Goal: Navigation & Orientation: Find specific page/section

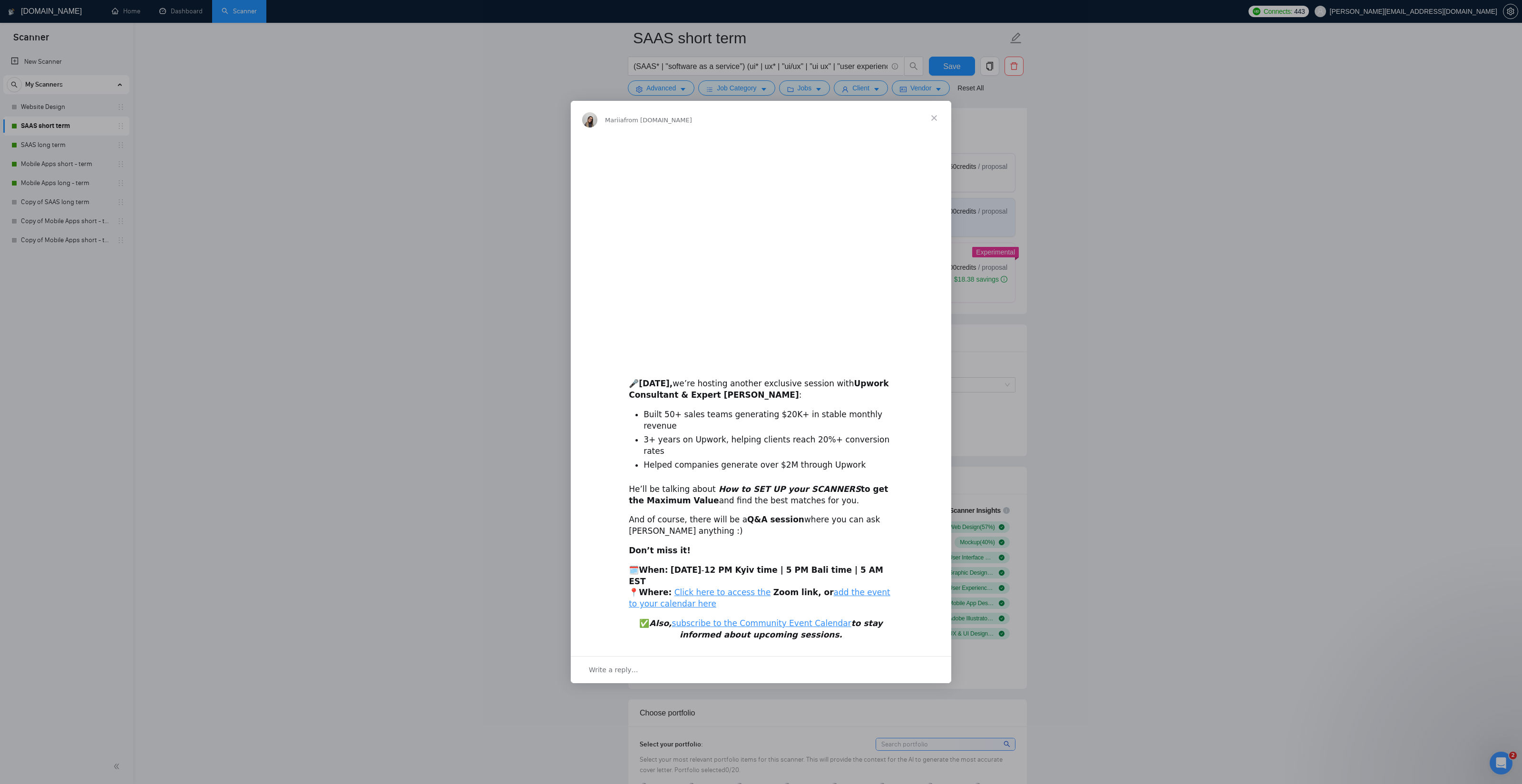
scroll to position [280, 0]
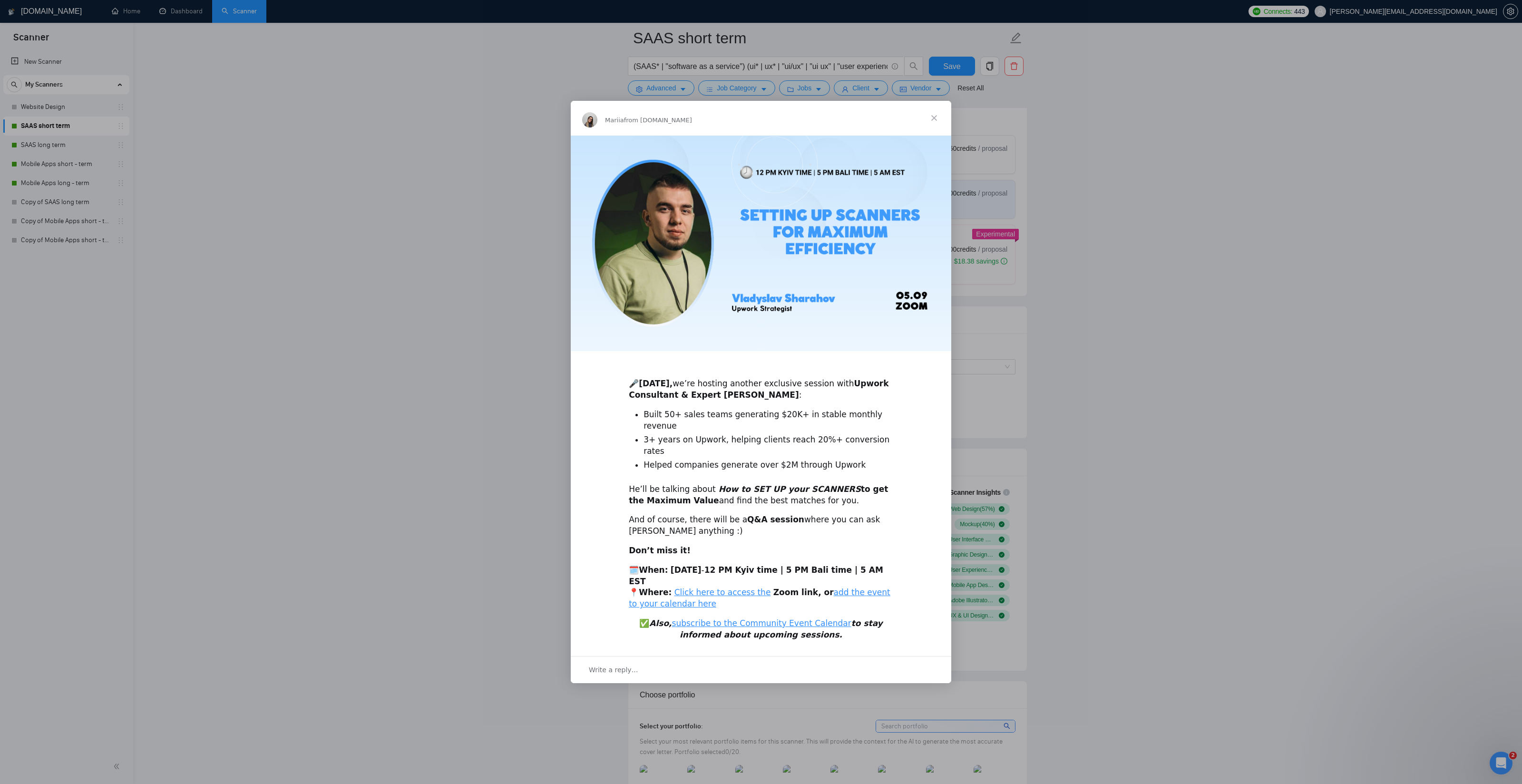
click at [936, 133] on span "Close" at bounding box center [934, 118] width 35 height 35
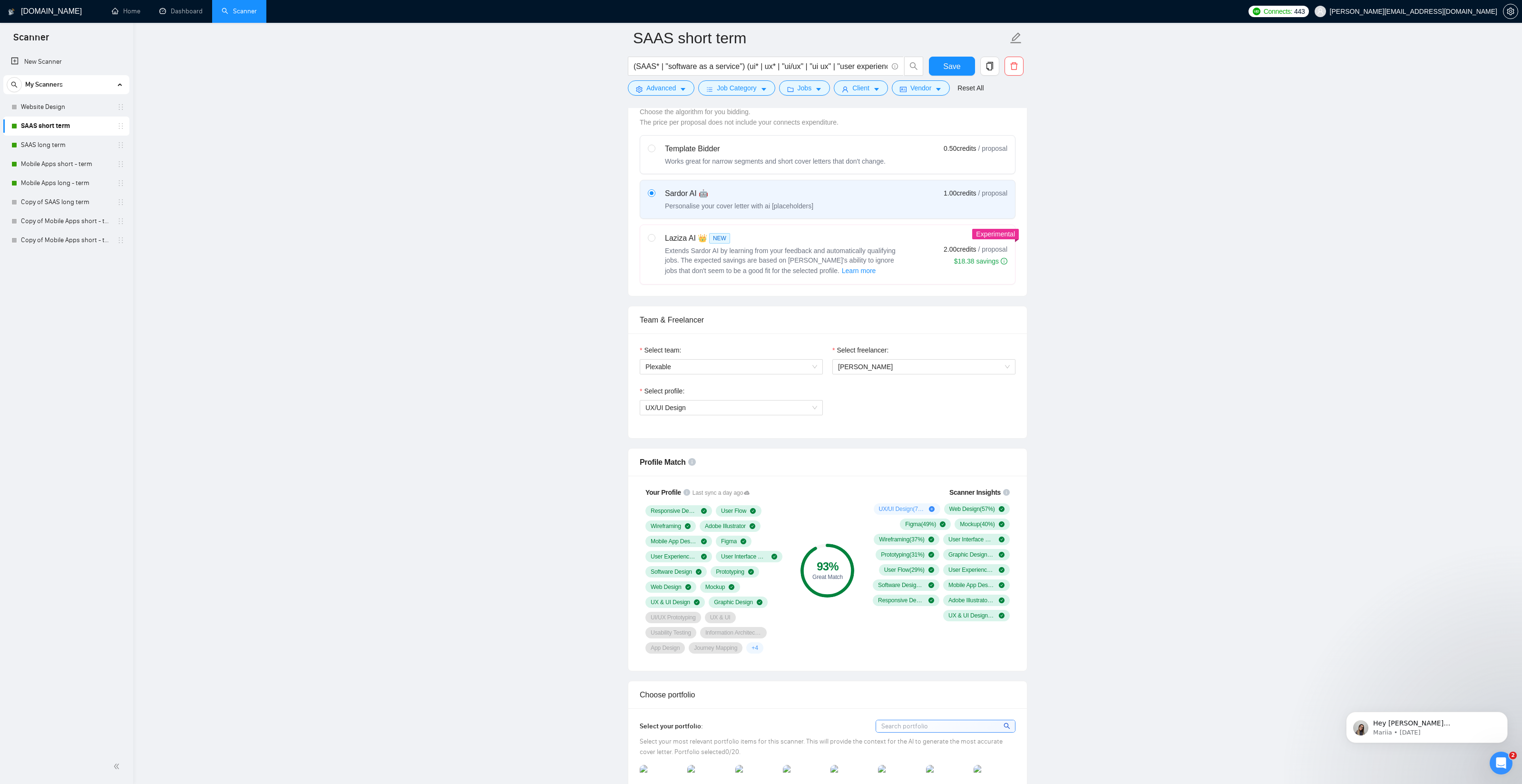
scroll to position [0, 0]
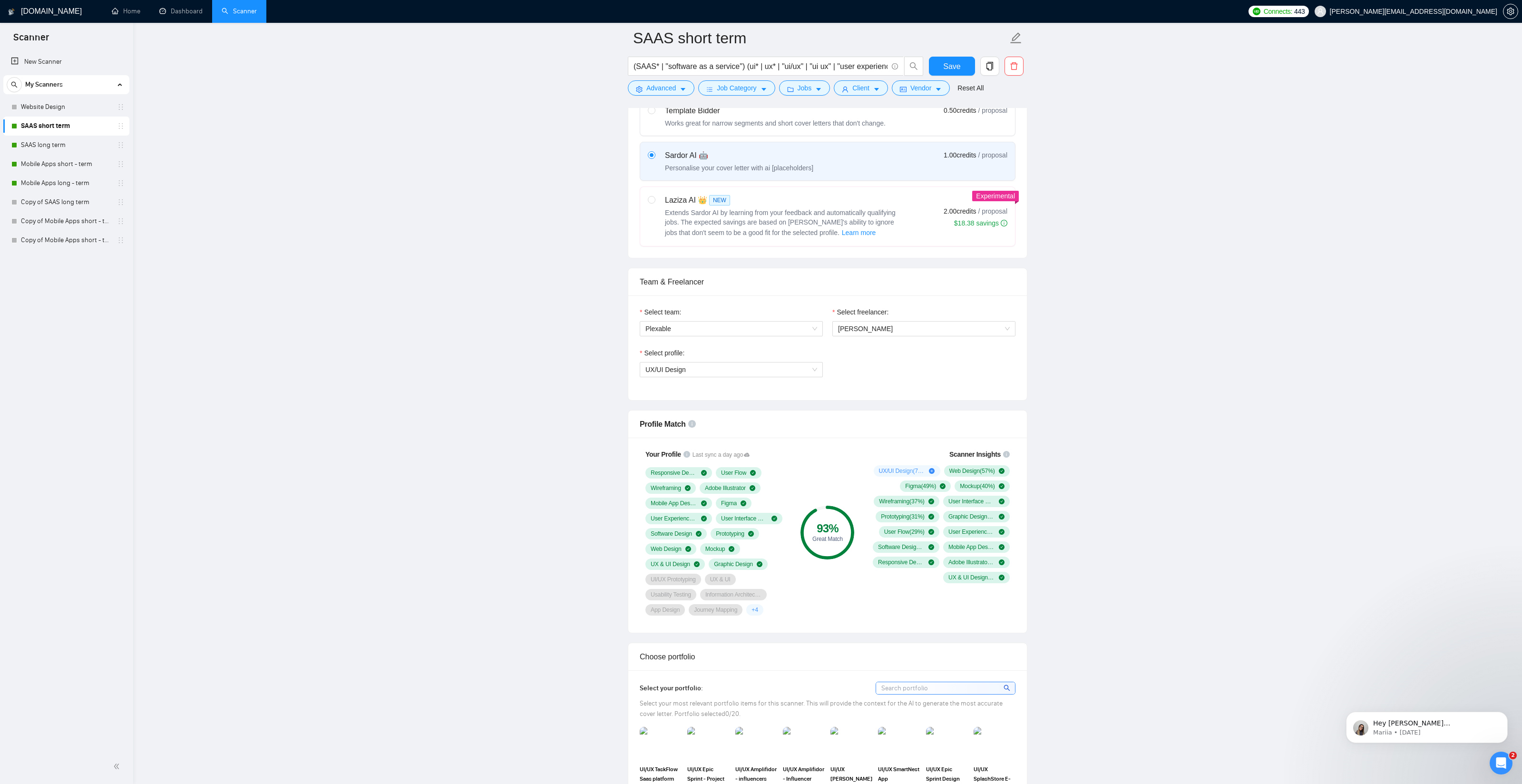
scroll to position [308, 0]
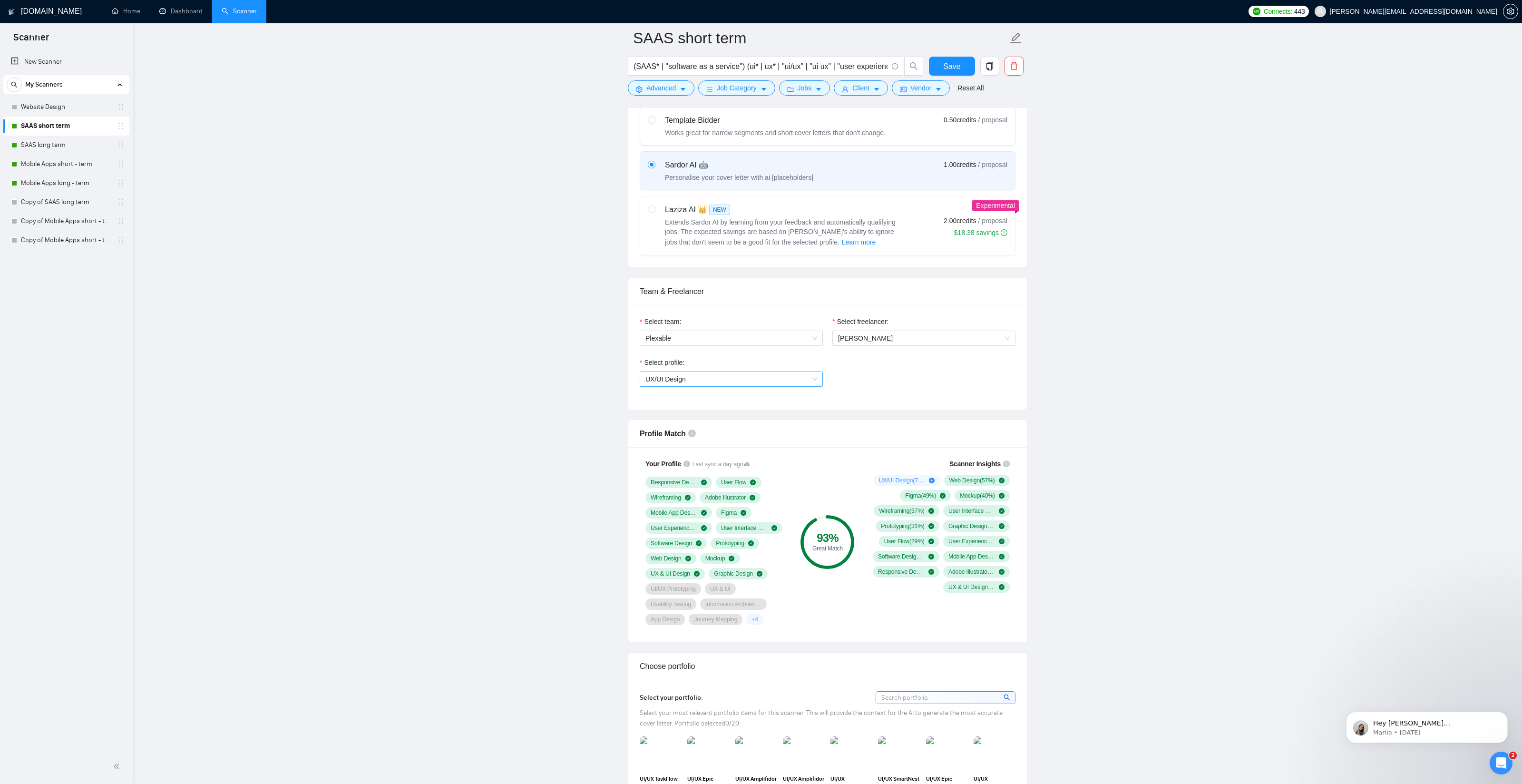
click at [663, 378] on span "UX/UI Design" at bounding box center [666, 379] width 41 height 8
click at [66, 141] on link "SAAS long term" at bounding box center [66, 145] width 90 height 19
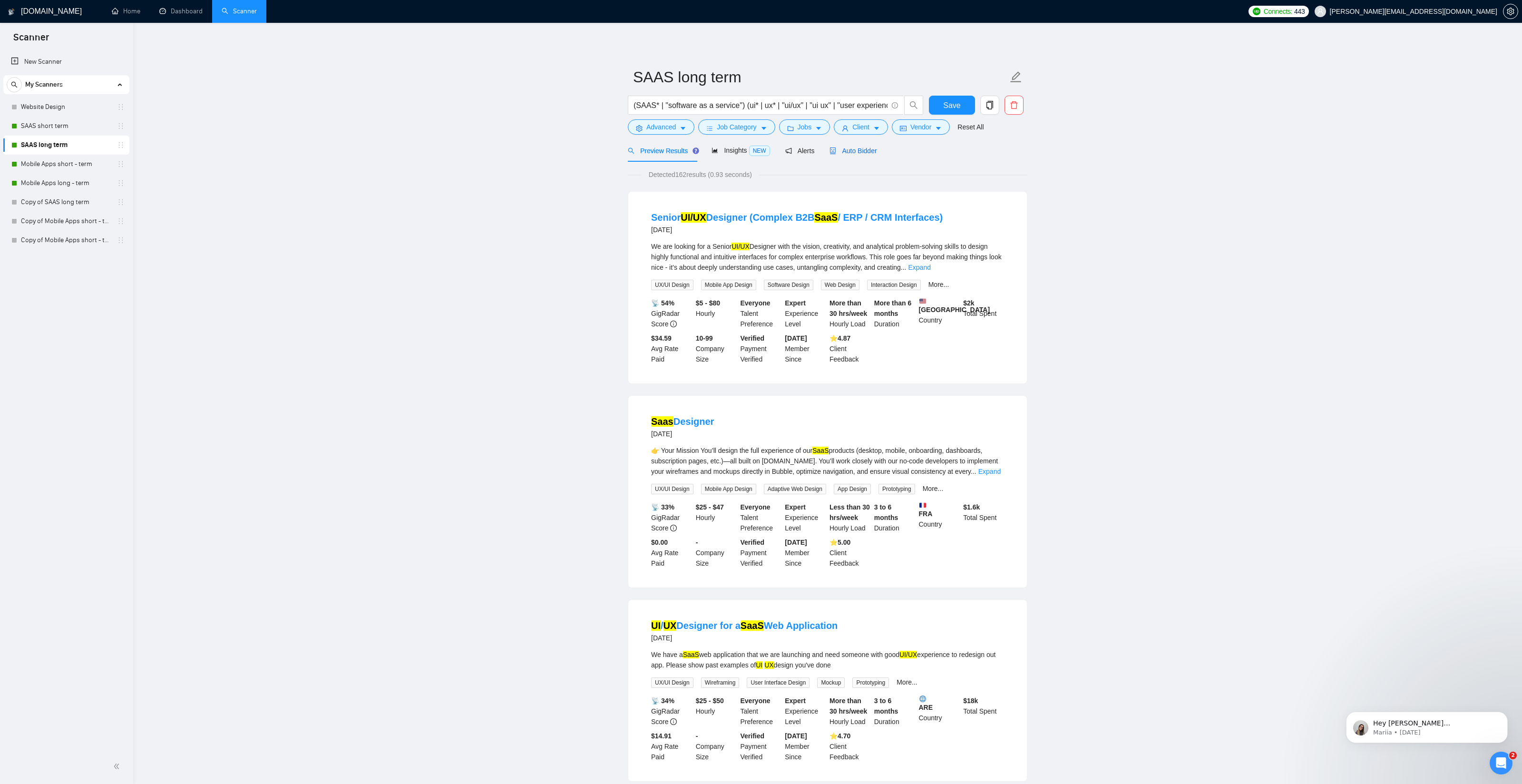
click at [852, 153] on span "Auto Bidder" at bounding box center [853, 151] width 47 height 8
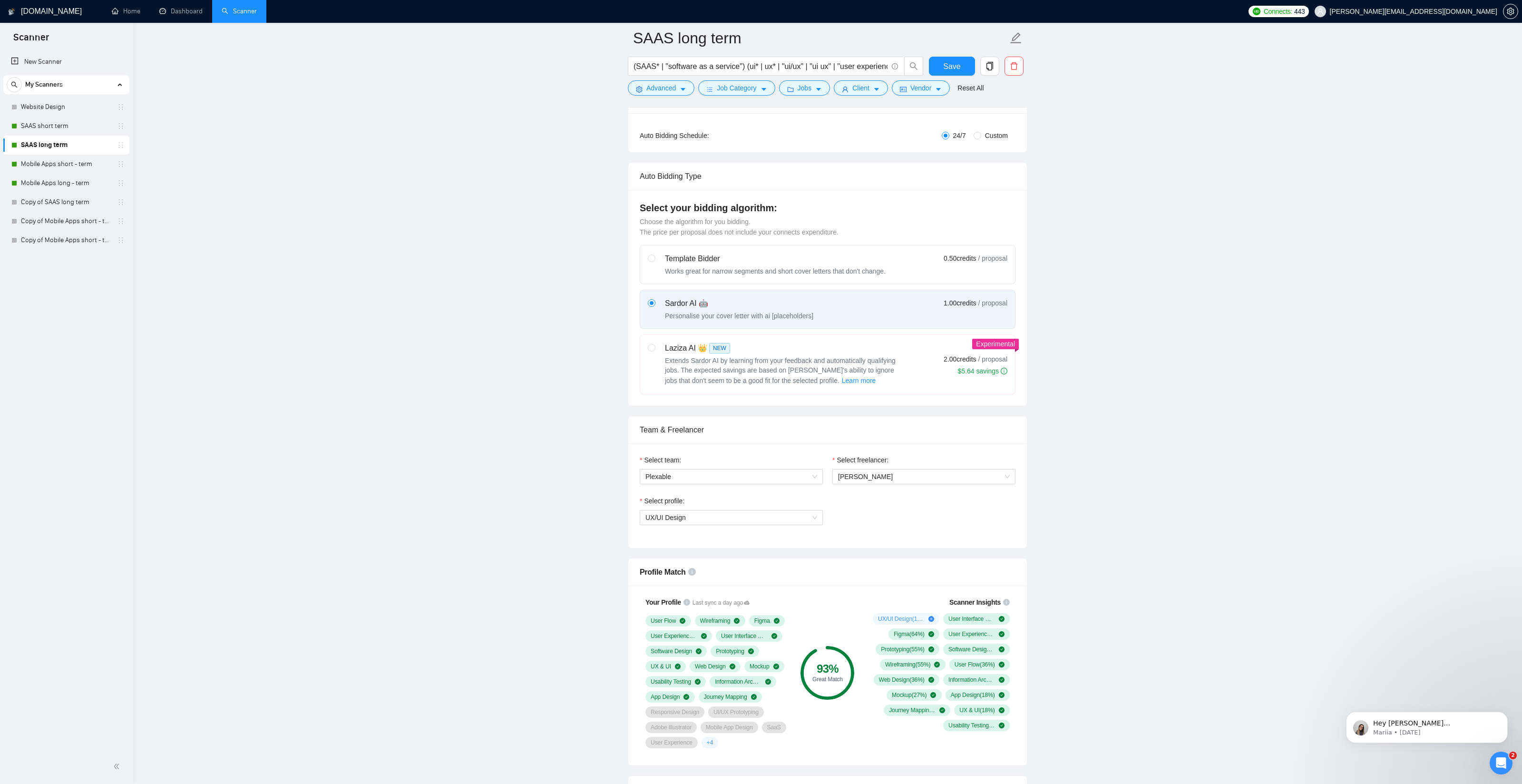
scroll to position [173, 0]
click at [43, 164] on link "Mobile Apps short - term" at bounding box center [66, 164] width 90 height 19
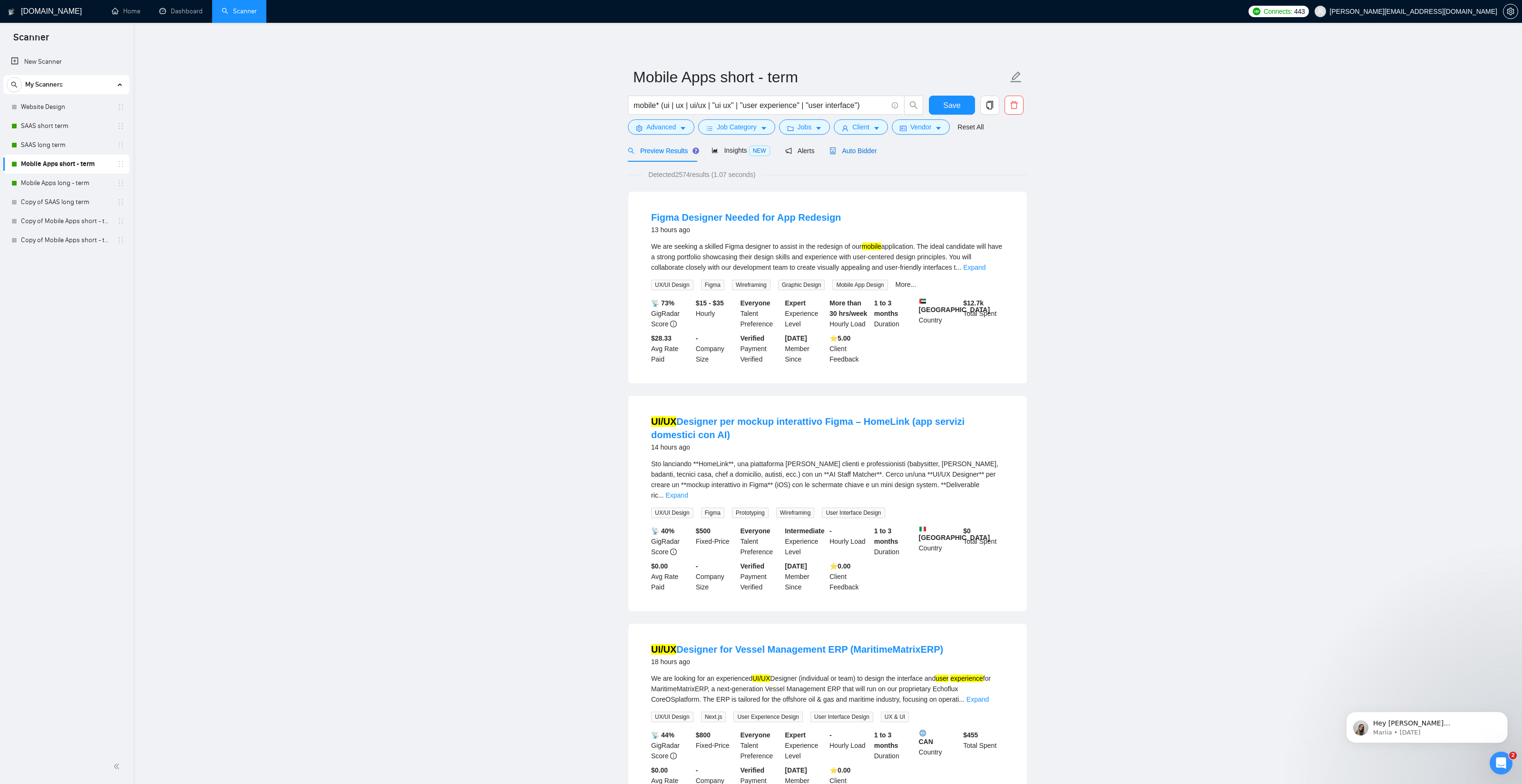
click at [854, 151] on span "Auto Bidder" at bounding box center [853, 151] width 47 height 8
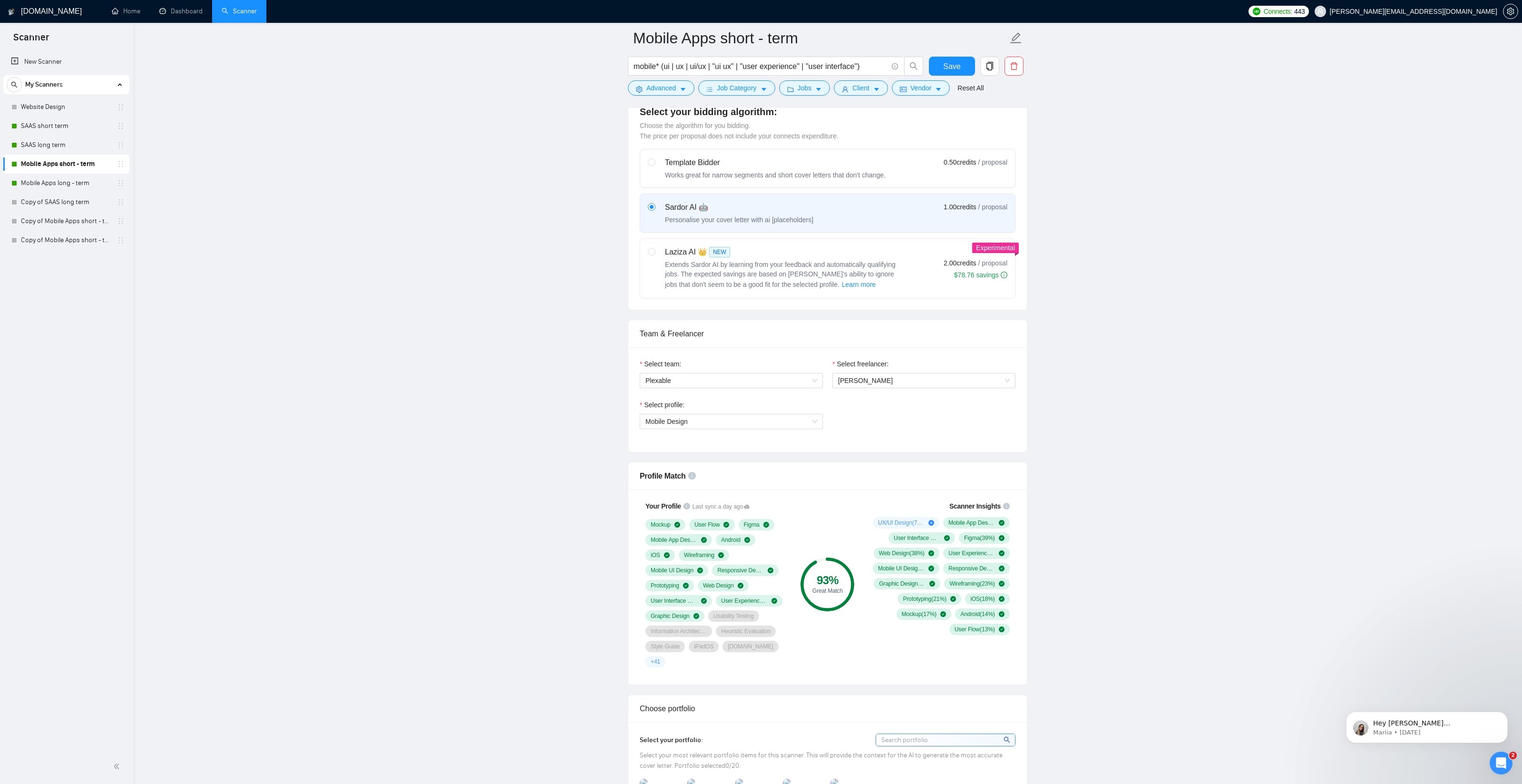
scroll to position [274, 0]
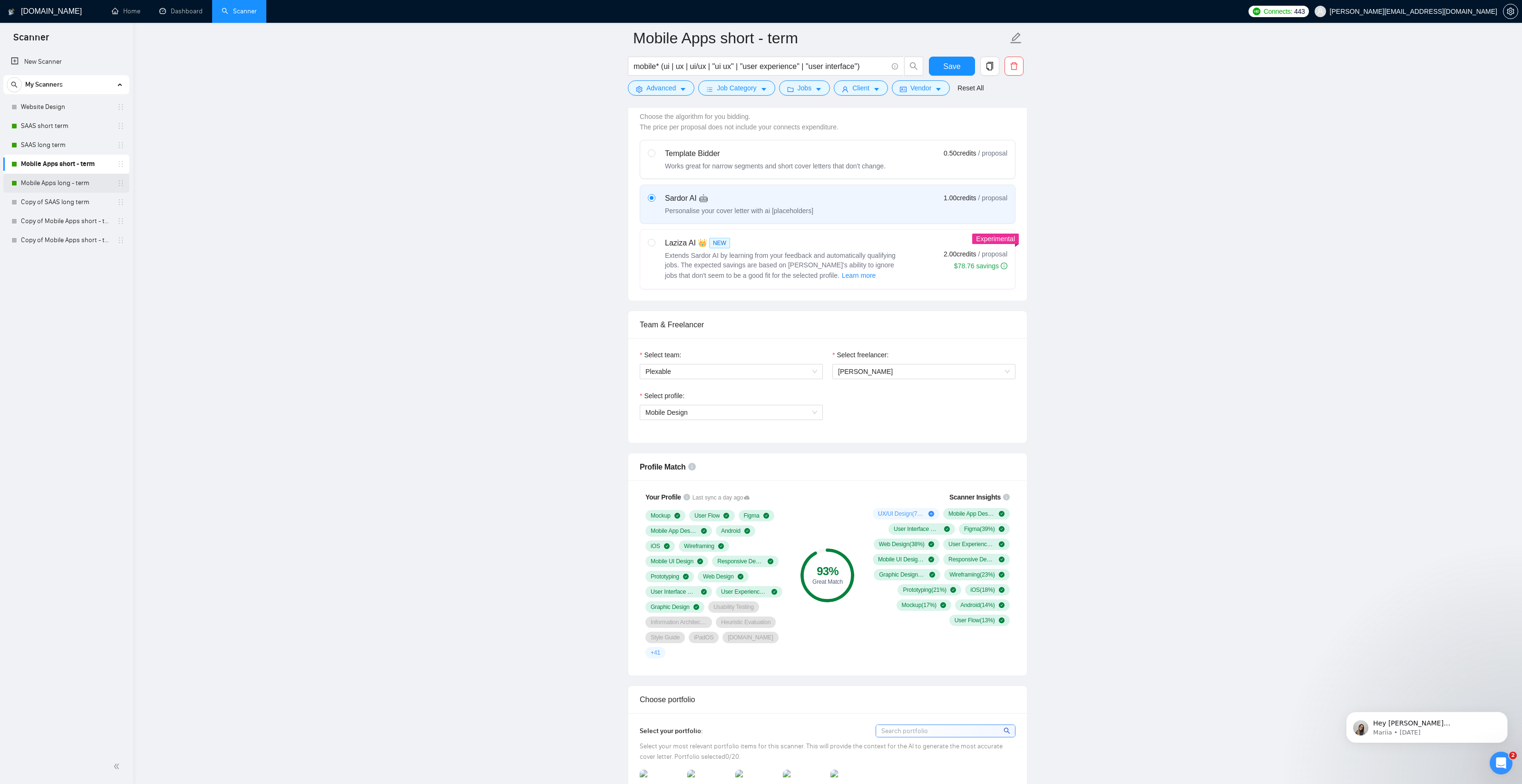
click at [50, 182] on link "Mobile Apps long - term" at bounding box center [66, 183] width 90 height 19
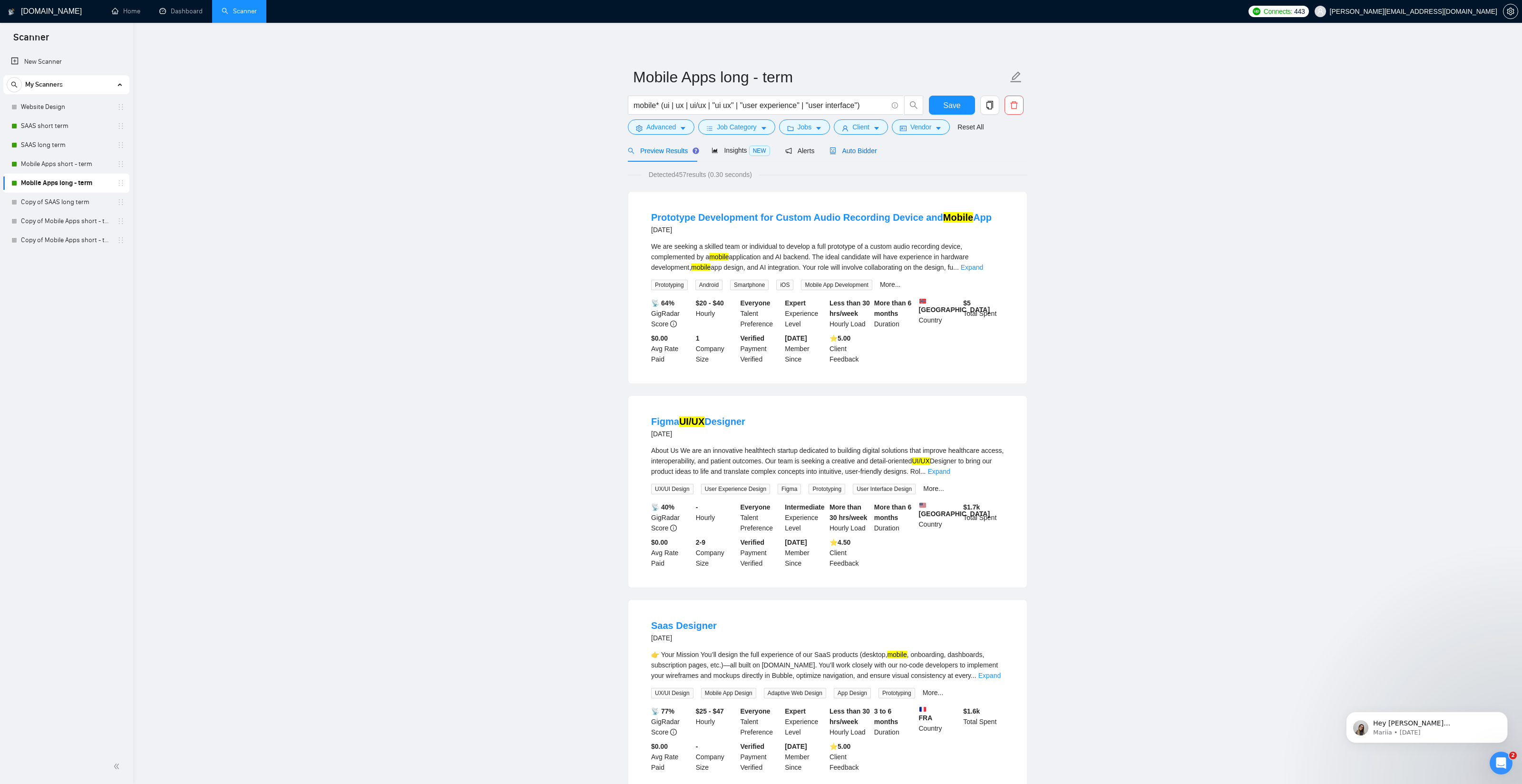
click at [859, 148] on span "Auto Bidder" at bounding box center [853, 151] width 47 height 8
